Goal: Complete application form

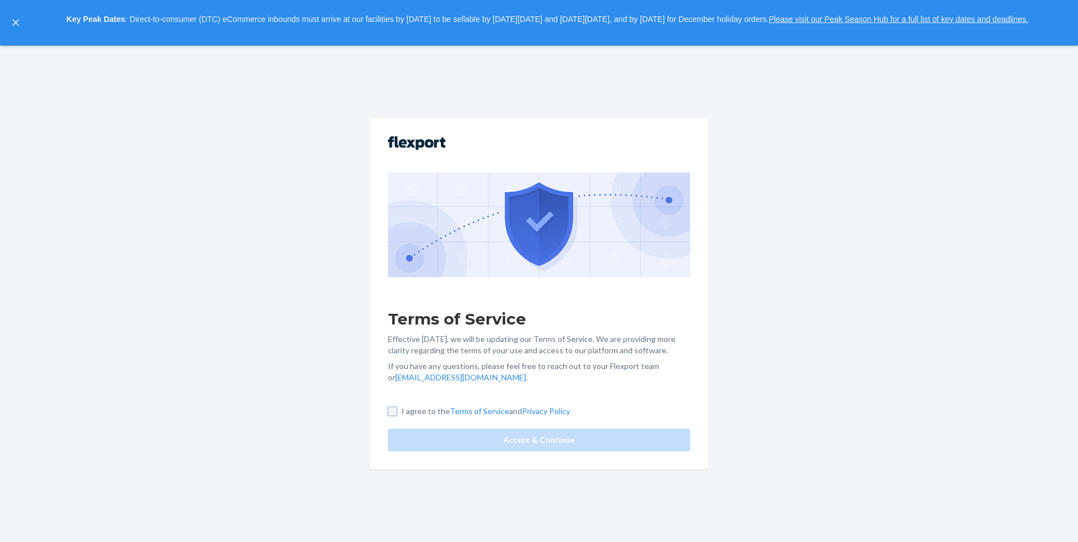
click at [391, 412] on input "I agree to the Terms of Service and Privacy Policy" at bounding box center [392, 411] width 9 height 9
checkbox input "true"
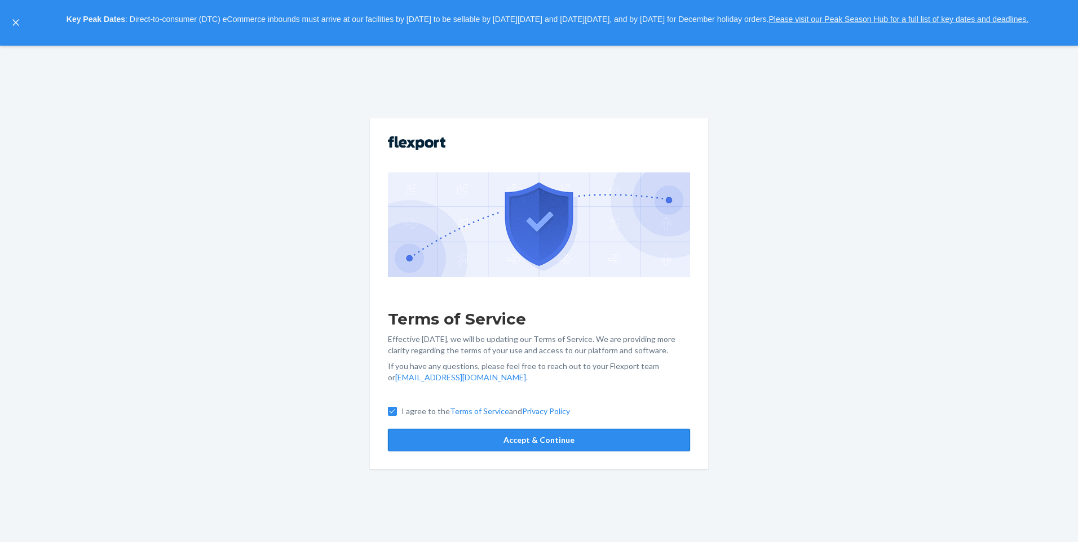
click at [409, 448] on button "Accept & Continue" at bounding box center [539, 440] width 302 height 23
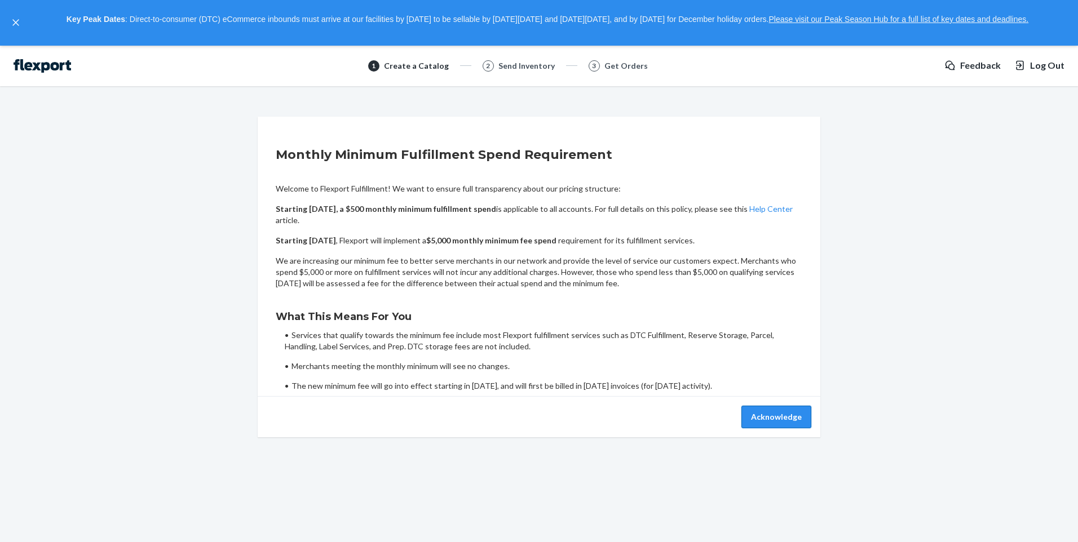
click at [763, 415] on button "Acknowledge" at bounding box center [776, 417] width 70 height 23
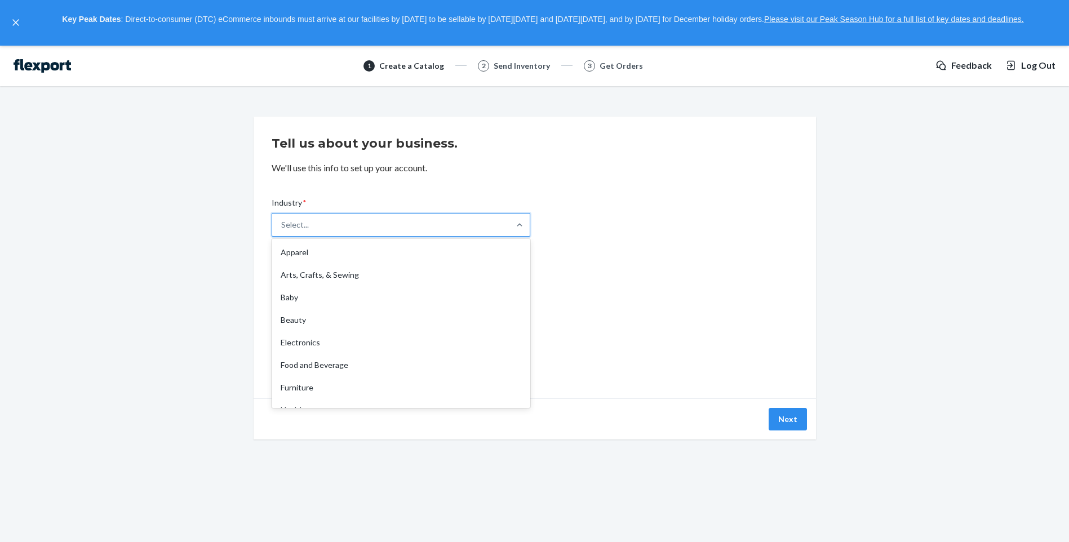
click at [375, 234] on div "Select..." at bounding box center [390, 225] width 237 height 23
click at [282, 231] on input "Industry * option Apparel focused, 1 of 19. 19 results available. Use Up and Do…" at bounding box center [281, 224] width 1 height 11
click at [317, 321] on div "Beauty" at bounding box center [401, 320] width 254 height 23
click at [282, 231] on input "Industry * option Beauty focused, 4 of 19. 19 results available. Use Up and Dow…" at bounding box center [281, 224] width 1 height 11
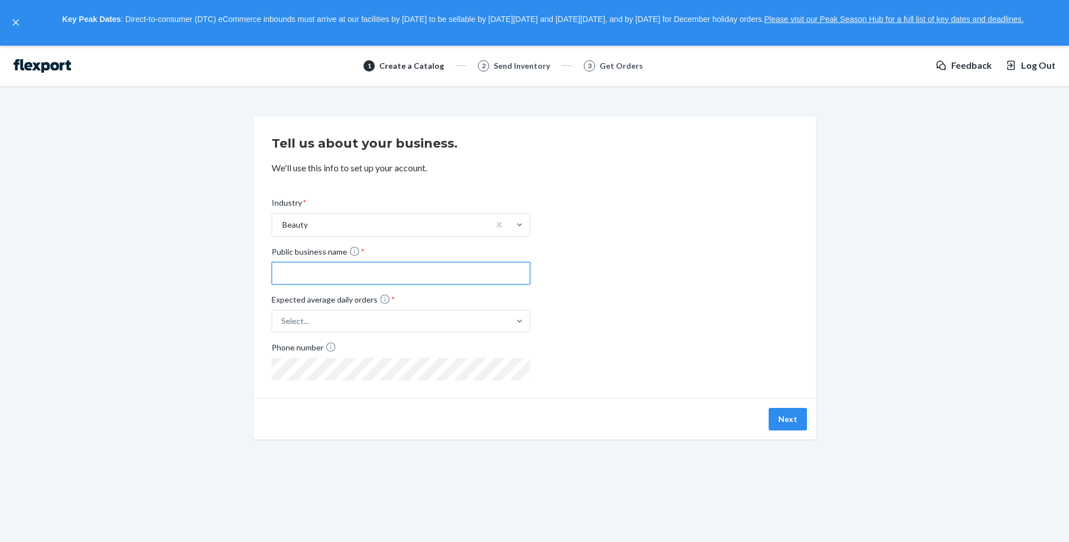
click at [325, 278] on input "Public business name *" at bounding box center [401, 273] width 259 height 23
type input "[PERSON_NAME]"
click at [416, 322] on div "Select..." at bounding box center [390, 321] width 237 height 20
click at [225, 321] on input "Expected average daily orders * Select..." at bounding box center [225, 321] width 0 height 0
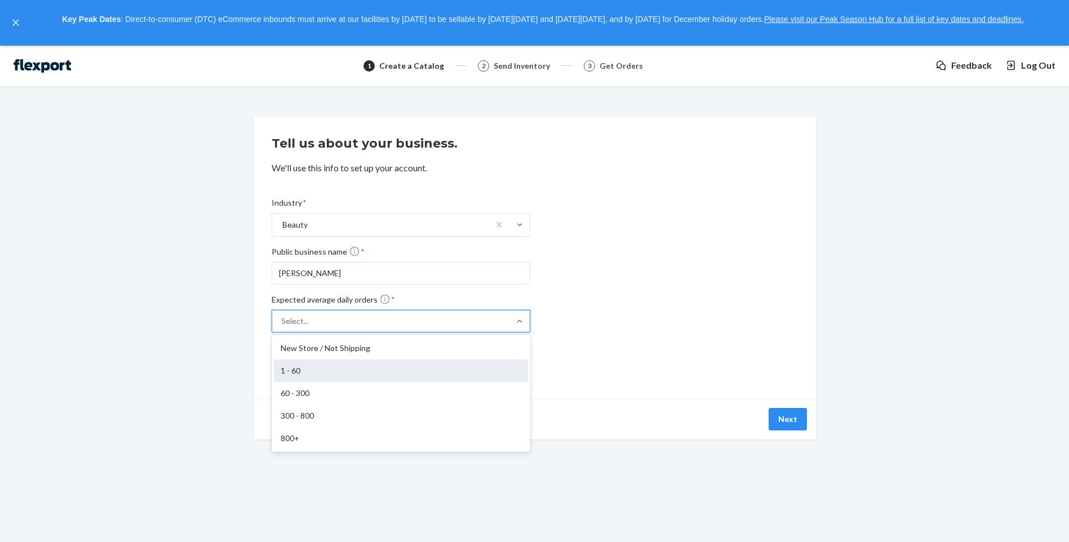
click at [396, 366] on div "1 - 60" at bounding box center [401, 371] width 254 height 23
click at [225, 321] on input "Expected average daily orders * option 1 - 60 focused, 2 of 5. 5 results availa…" at bounding box center [225, 321] width 0 height 0
click at [363, 330] on div "1 - 60" at bounding box center [380, 321] width 217 height 20
click at [225, 321] on input "Expected average daily orders * option 1 - 60, selected. option 1 - 60 focused,…" at bounding box center [225, 321] width 0 height 0
click at [364, 345] on div "New Store / Not Shipping" at bounding box center [401, 348] width 254 height 23
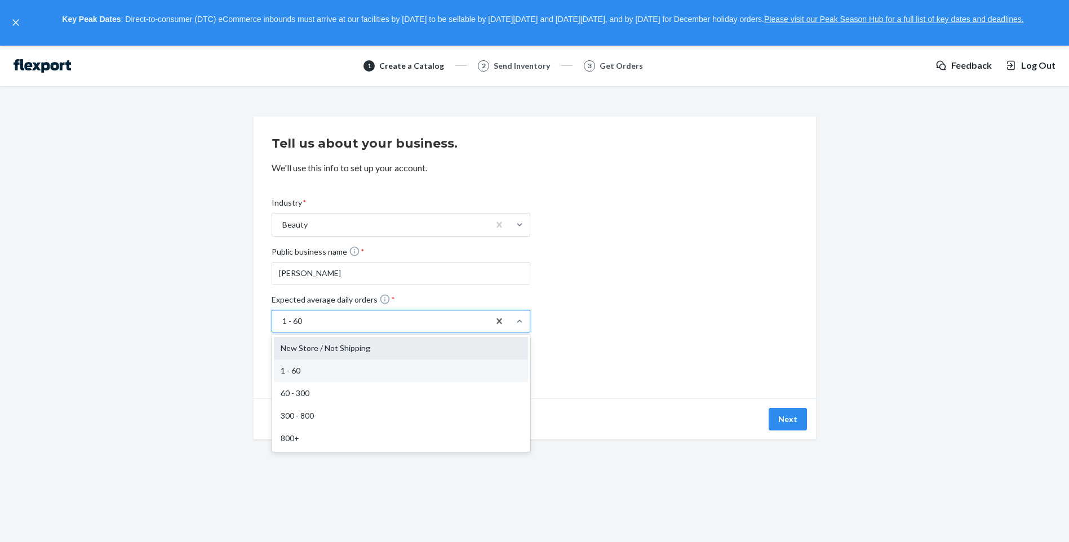
click at [225, 321] on input "Expected average daily orders * option 1 - 60, selected. option New Store / Not…" at bounding box center [225, 321] width 0 height 0
